Goal: Obtain resource: Obtain resource

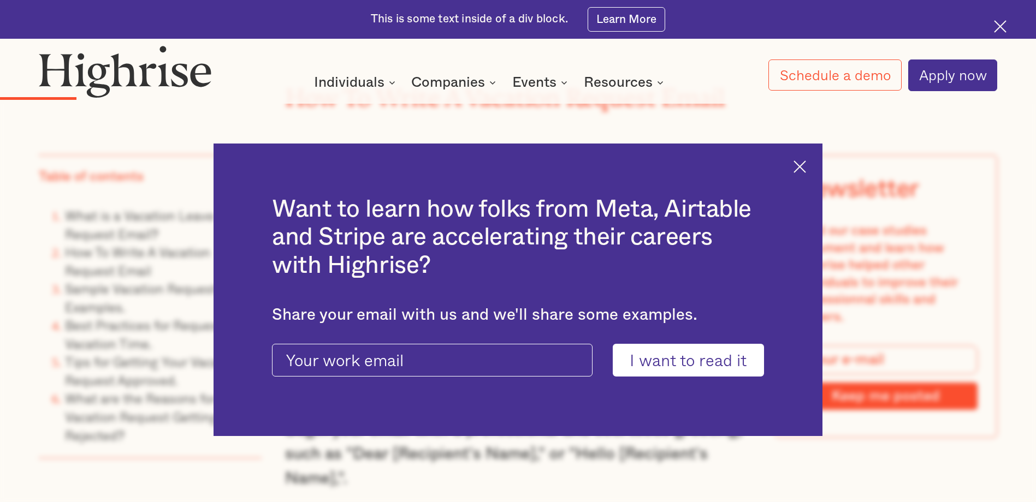
scroll to position [1802, 0]
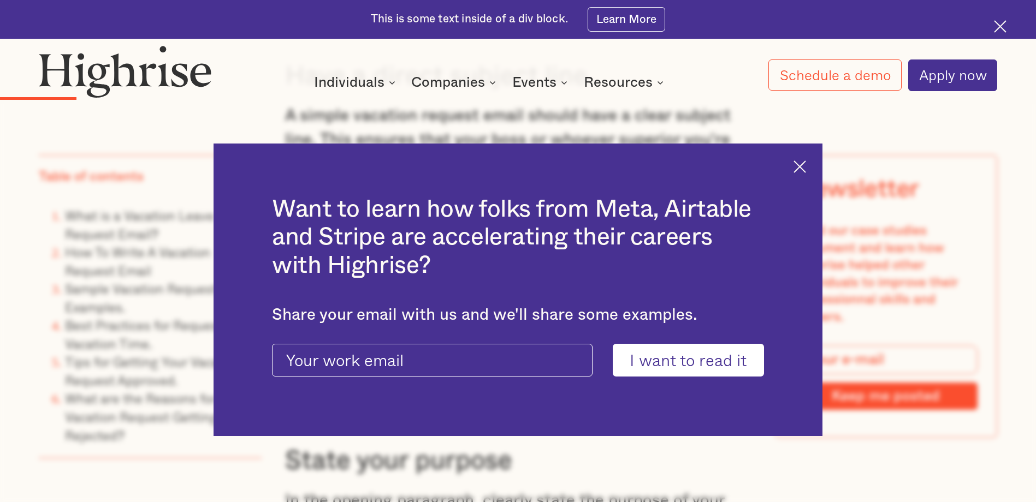
click at [806, 161] on img at bounding box center [800, 167] width 13 height 13
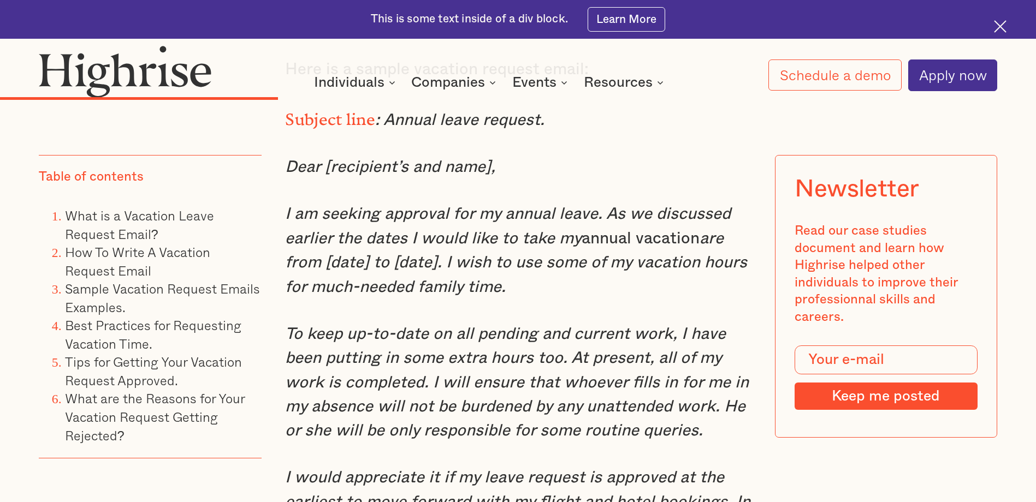
scroll to position [4124, 0]
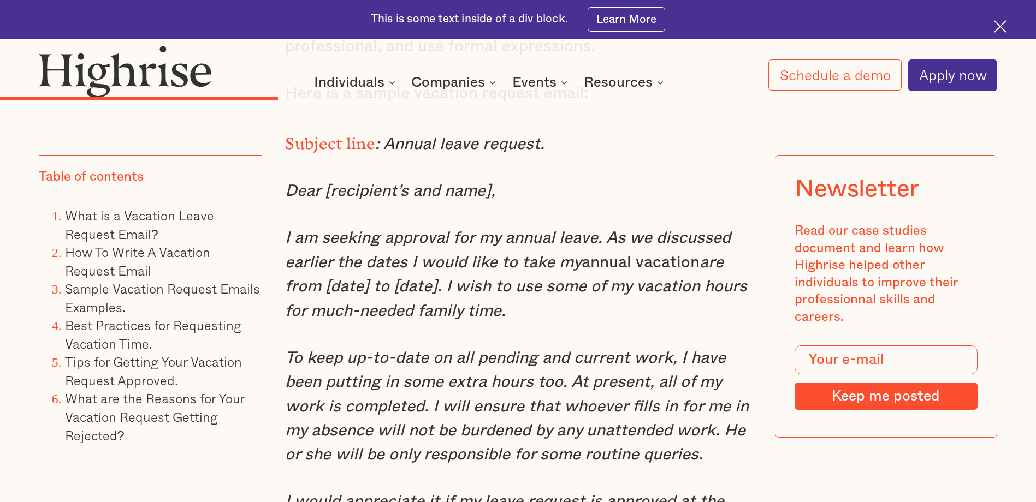
drag, startPoint x: 287, startPoint y: 262, endPoint x: 514, endPoint y: 336, distance: 239.7
click at [514, 323] on p "I am seeking approval for my annual leave. As we discussed earlier the dates I …" at bounding box center [517, 274] width 465 height 97
drag, startPoint x: 514, startPoint y: 336, endPoint x: 346, endPoint y: 276, distance: 179.1
click at [346, 270] on em "I am seeking approval for my annual leave. As we discussed earlier the dates I …" at bounding box center [508, 250] width 446 height 40
drag, startPoint x: 282, startPoint y: 265, endPoint x: 518, endPoint y: 340, distance: 248.0
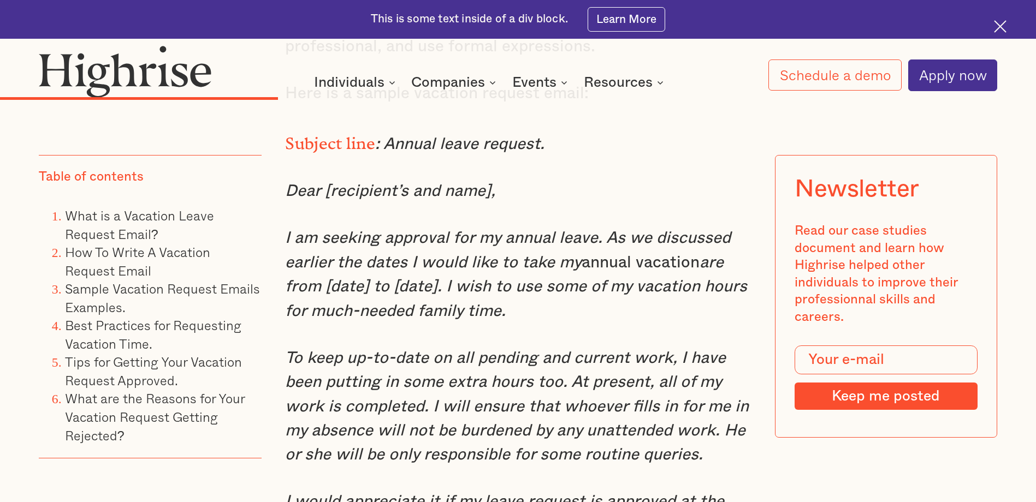
copy p "I am seeking approval for my annual leave. As we discussed earlier the dates I …"
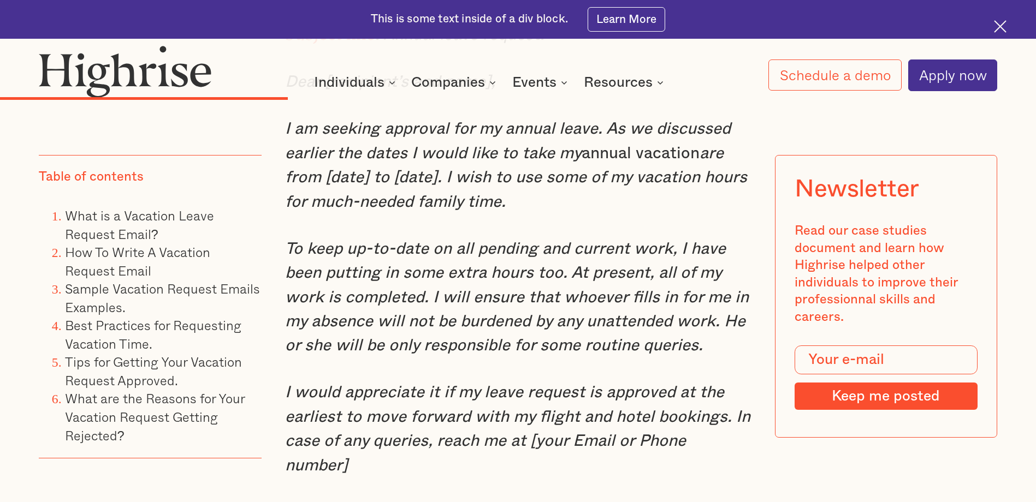
scroll to position [4288, 0]
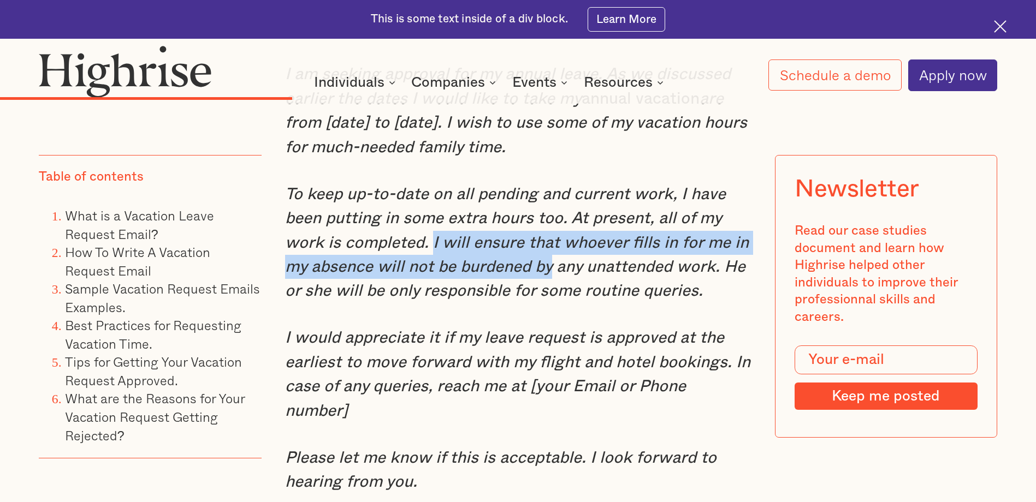
drag, startPoint x: 433, startPoint y: 267, endPoint x: 553, endPoint y: 293, distance: 123.0
click at [553, 293] on em "To keep up-to-date on all pending and current work, I have been putting in some…" at bounding box center [517, 243] width 464 height 114
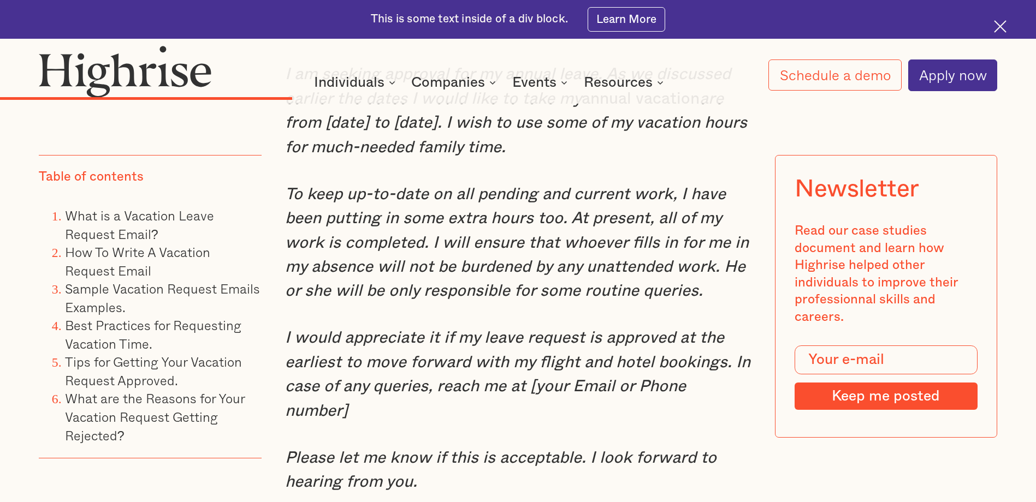
click at [400, 246] on em "To keep up-to-date on all pending and current work, I have been putting in some…" at bounding box center [517, 243] width 464 height 114
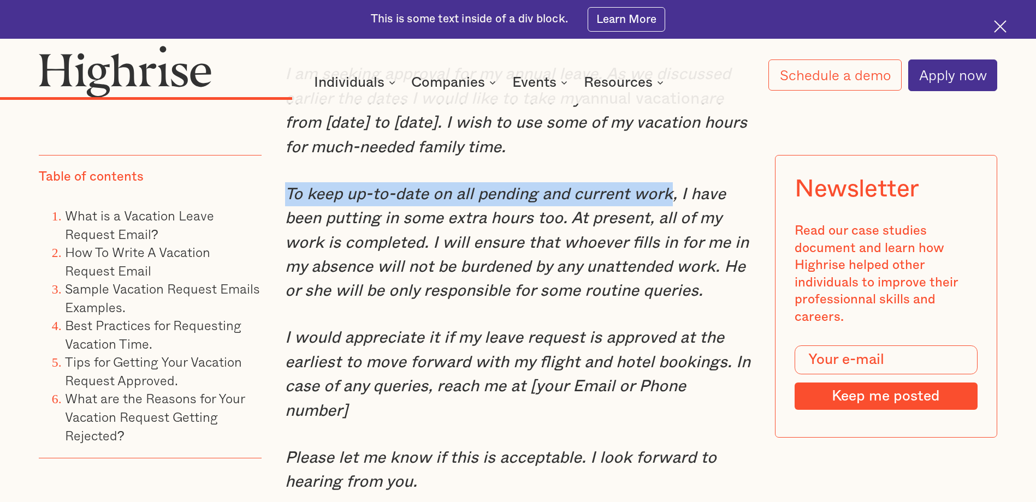
drag, startPoint x: 287, startPoint y: 219, endPoint x: 672, endPoint y: 212, distance: 385.6
click at [672, 212] on em "To keep up-to-date on all pending and current work, I have been putting in some…" at bounding box center [517, 243] width 464 height 114
copy em "To keep up-to-date on all pending and current work"
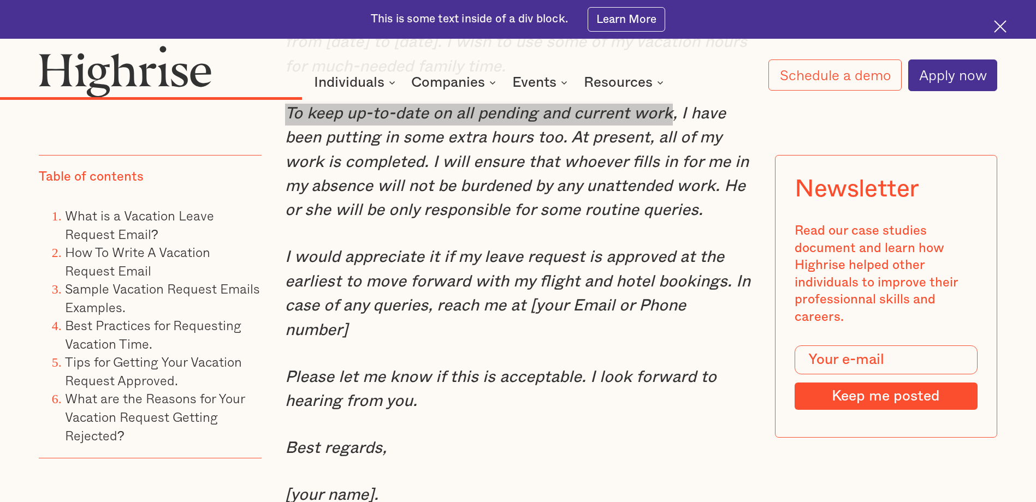
scroll to position [4397, 0]
